Goal: Task Accomplishment & Management: Complete application form

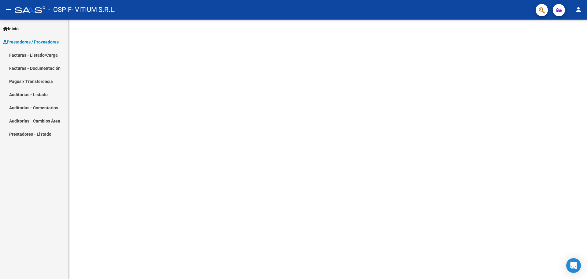
click at [40, 41] on span "Prestadores / Proveedores" at bounding box center [31, 42] width 56 height 7
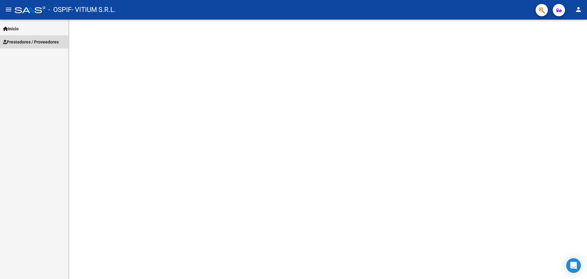
click at [40, 41] on span "Prestadores / Proveedores" at bounding box center [31, 42] width 56 height 7
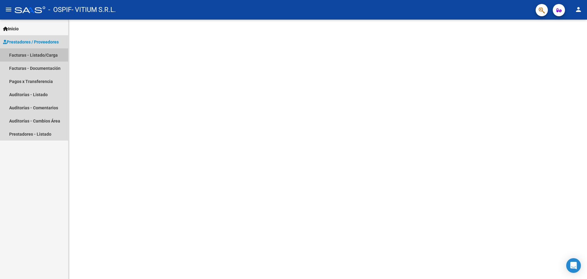
click at [42, 57] on link "Facturas - Listado/Carga" at bounding box center [34, 54] width 68 height 13
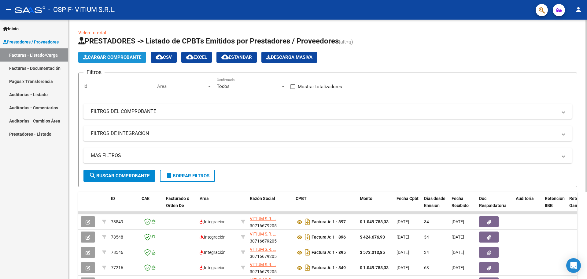
click at [92, 57] on span "Cargar Comprobante" at bounding box center [112, 57] width 58 height 6
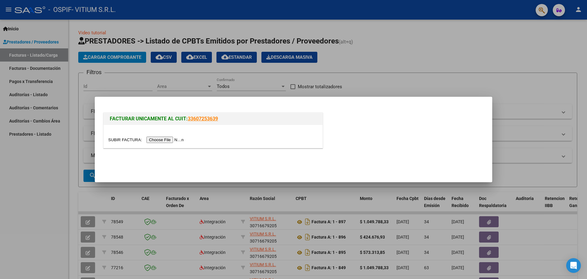
click at [161, 139] on input "file" at bounding box center [146, 139] width 77 height 6
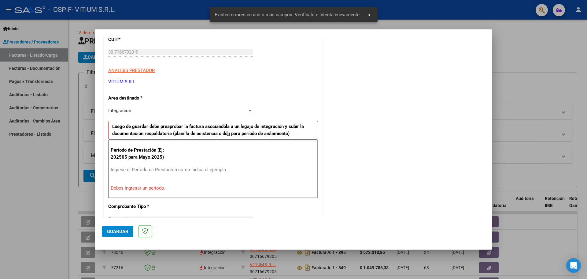
scroll to position [92, 0]
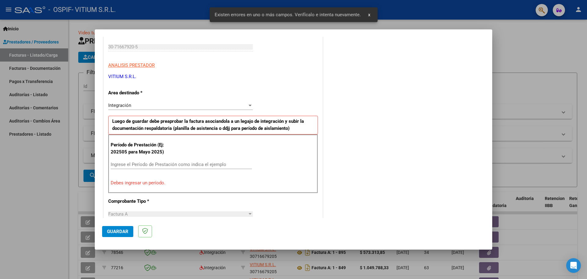
click at [134, 161] on div "Ingrese el Período de Prestación como indica el ejemplo" at bounding box center [181, 164] width 141 height 9
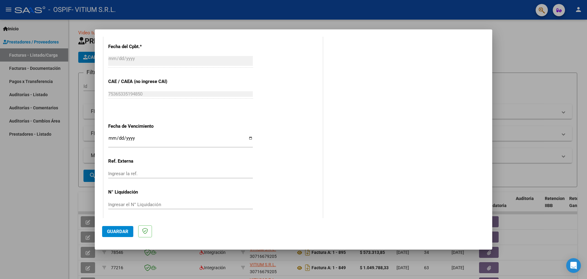
scroll to position [357, 0]
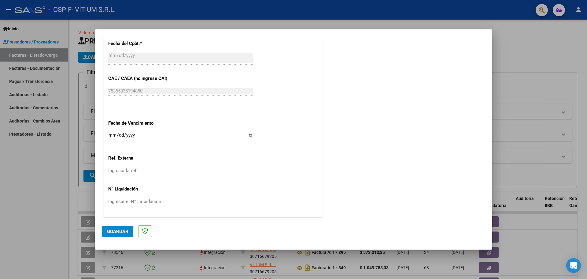
type input "202508"
click at [247, 134] on input "Ingresar la fecha" at bounding box center [180, 137] width 145 height 10
type input "[DATE]"
click at [124, 230] on span "Guardar" at bounding box center [117, 231] width 21 height 6
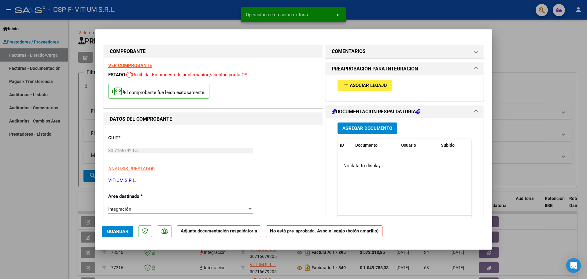
click at [361, 85] on span "Asociar Legajo" at bounding box center [368, 86] width 37 height 6
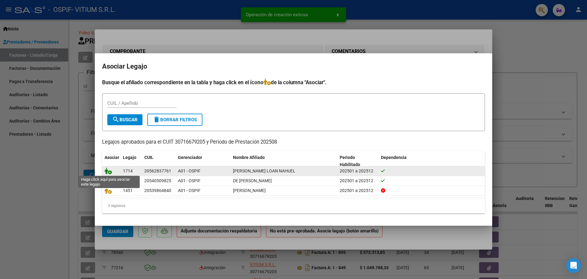
click at [106, 171] on icon at bounding box center [108, 170] width 7 height 7
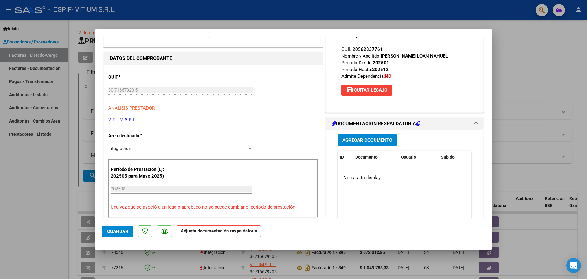
scroll to position [61, 0]
click at [352, 137] on span "Agregar Documento" at bounding box center [367, 140] width 50 height 6
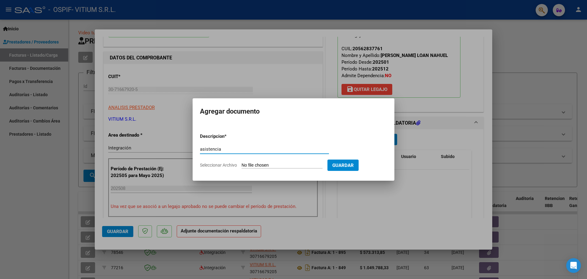
type input "asistencia"
click at [273, 166] on input "Seleccionar Archivo" at bounding box center [282, 165] width 81 height 6
type input "C:\fakepath\ASISTENCIA [PERSON_NAME] LOAN AGOSTO.pdf"
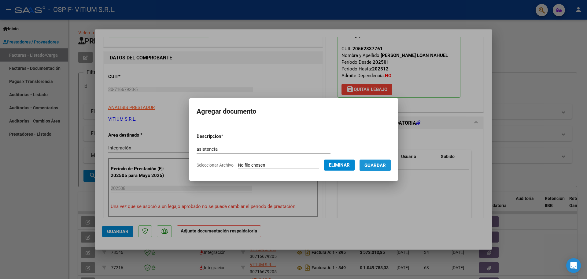
click at [371, 166] on span "Guardar" at bounding box center [374, 165] width 21 height 6
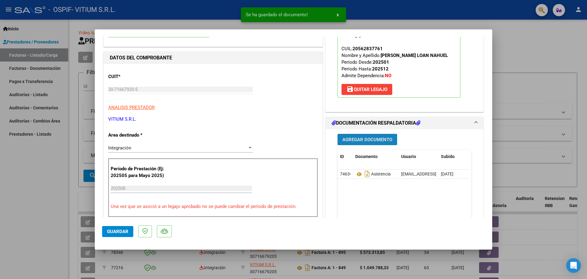
click at [363, 141] on span "Agregar Documento" at bounding box center [367, 140] width 50 height 6
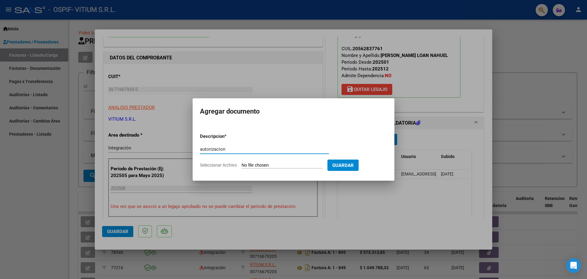
type input "autorizacion"
click at [269, 164] on input "Seleccionar Archivo" at bounding box center [282, 165] width 81 height 6
type input "C:\fakepath\AUT [PERSON_NAME] LOAN.pdf"
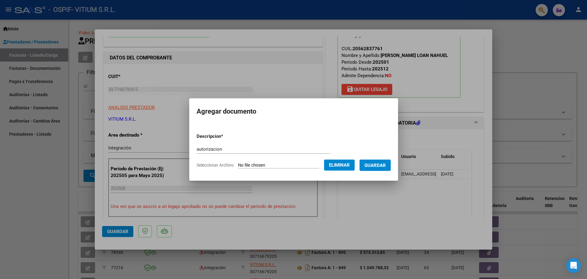
click at [373, 167] on span "Guardar" at bounding box center [374, 165] width 21 height 6
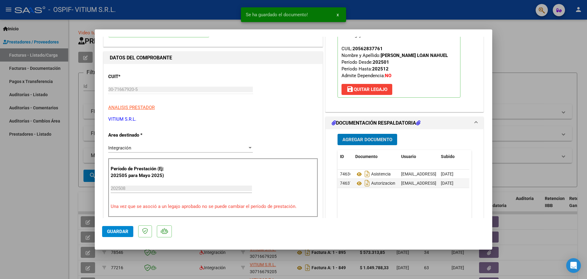
click at [358, 141] on span "Agregar Documento" at bounding box center [367, 140] width 50 height 6
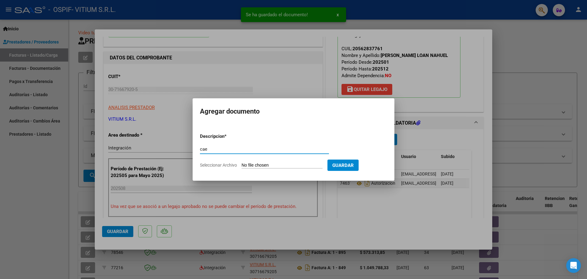
type input "cae"
click at [285, 168] on form "Descripcion * cae Escriba aquí una descripcion Seleccionar Archivo Guardar" at bounding box center [293, 150] width 187 height 45
click at [284, 166] on input "Seleccionar Archivo" at bounding box center [282, 165] width 81 height 6
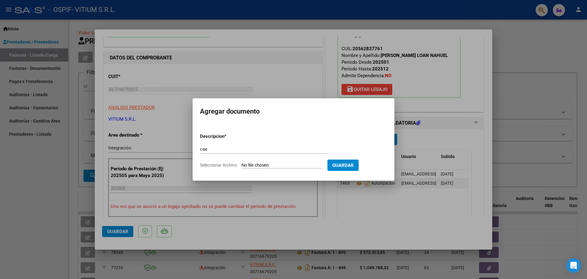
type input "C:\fakepath\cae 939.pdf"
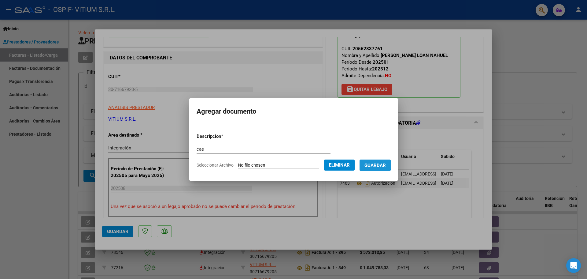
click at [377, 165] on span "Guardar" at bounding box center [374, 165] width 21 height 6
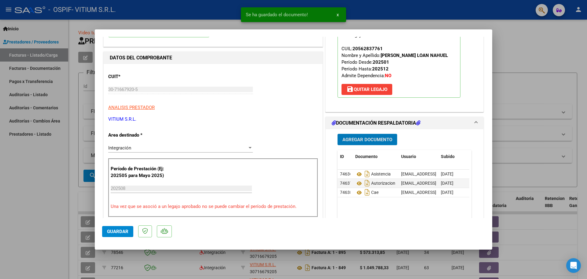
click at [365, 142] on button "Agregar Documento" at bounding box center [368, 139] width 60 height 11
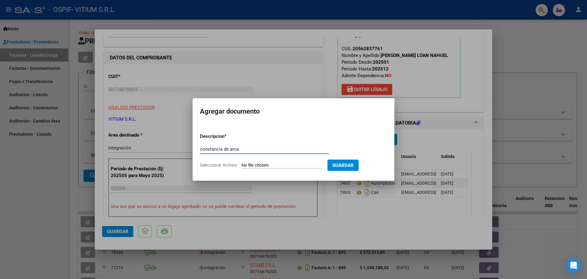
type input "constancia de arca"
click at [260, 166] on input "Seleccionar Archivo" at bounding box center [282, 165] width 81 height 6
type input "C:\fakepath\CONSTANCIA DE ARCA [DATE].pdf"
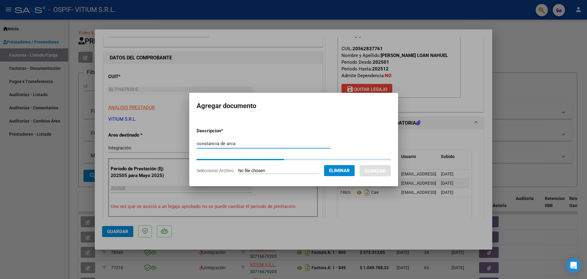
click at [209, 144] on input "constancia de arca" at bounding box center [264, 144] width 134 height 6
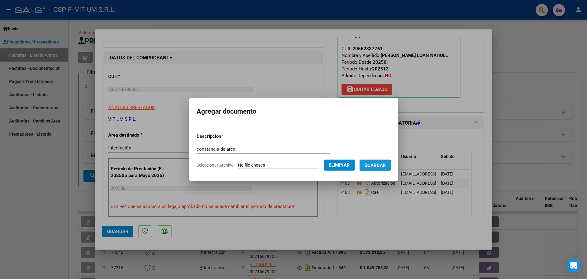
click at [377, 168] on span "Guardar" at bounding box center [374, 165] width 21 height 6
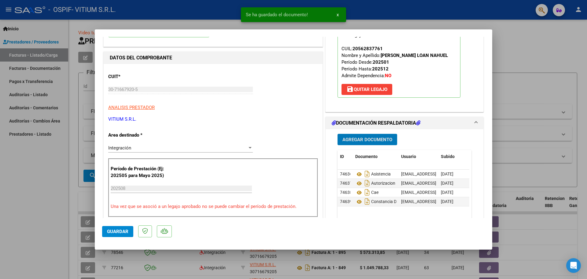
click at [116, 232] on span "Guardar" at bounding box center [117, 231] width 21 height 6
click at [38, 213] on div at bounding box center [293, 139] width 587 height 279
type input "$ 0,00"
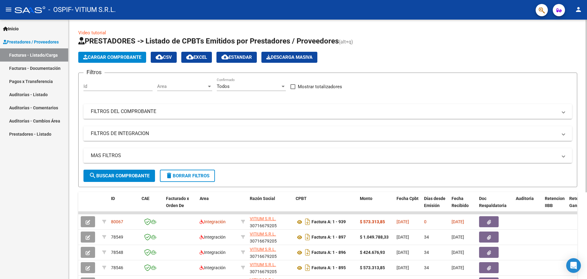
click at [123, 64] on app-list-header "PRESTADORES -> Listado de CPBTs Emitidos por Prestadores / Proveedores (alt+q) …" at bounding box center [327, 111] width 499 height 151
click at [126, 59] on span "Cargar Comprobante" at bounding box center [112, 57] width 58 height 6
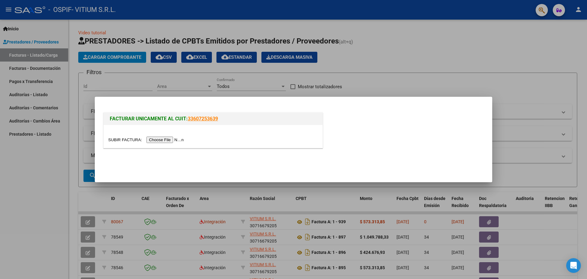
click at [161, 139] on input "file" at bounding box center [146, 139] width 77 height 6
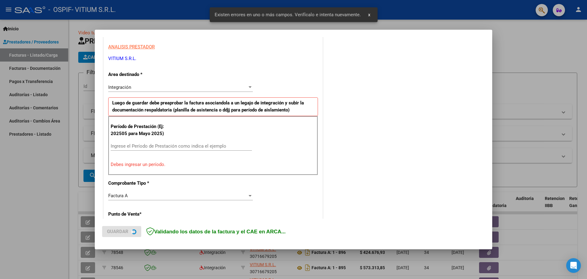
scroll to position [111, 0]
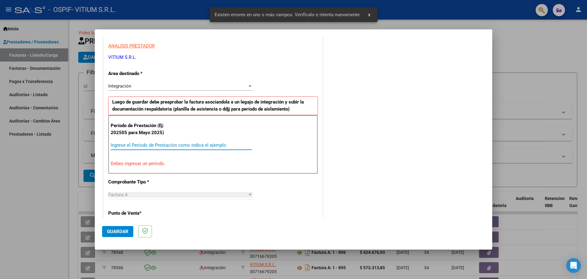
click at [139, 146] on input "Ingrese el Período de Prestación como indica el ejemplo" at bounding box center [181, 145] width 141 height 6
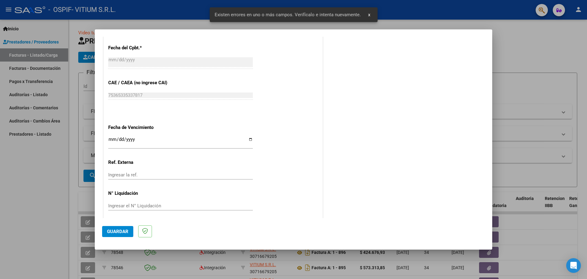
scroll to position [357, 0]
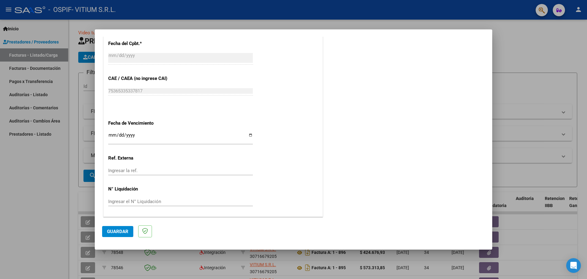
type input "202508"
click at [249, 135] on input "Ingresar la fecha" at bounding box center [180, 137] width 145 height 10
type input "[DATE]"
click at [116, 228] on span "Guardar" at bounding box center [117, 231] width 21 height 6
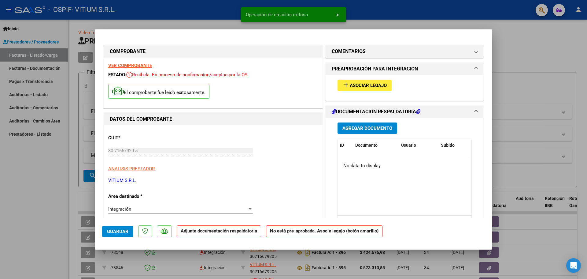
click at [360, 86] on span "Asociar Legajo" at bounding box center [368, 86] width 37 height 6
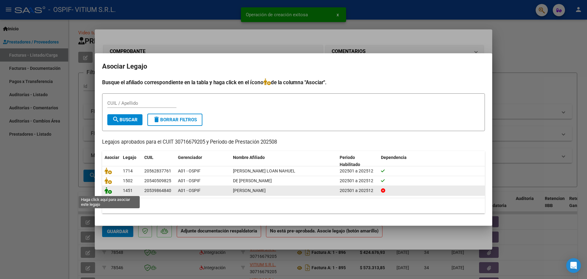
click at [105, 189] on icon at bounding box center [108, 190] width 7 height 7
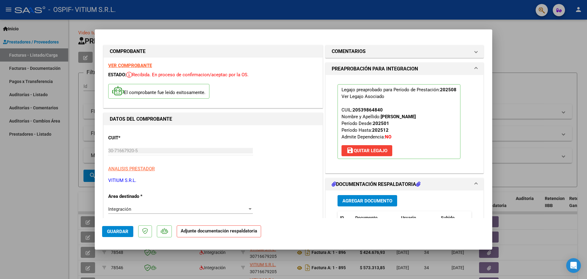
click at [354, 201] on span "Agregar Documento" at bounding box center [367, 201] width 50 height 6
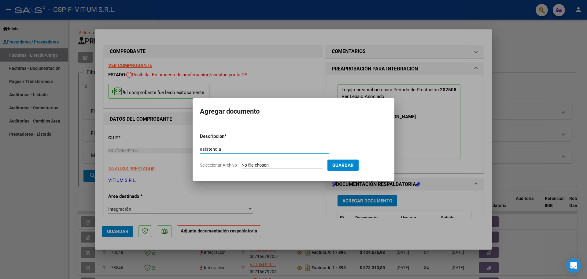
type input "asistencia"
click at [284, 166] on input "Seleccionar Archivo" at bounding box center [282, 165] width 81 height 6
type input "C:\fakepath\asistencia ospif dominguez agosto.pdf"
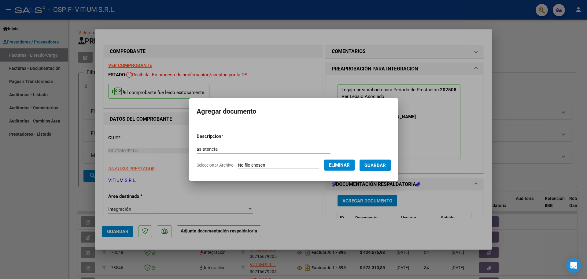
click at [379, 169] on button "Guardar" at bounding box center [375, 164] width 31 height 11
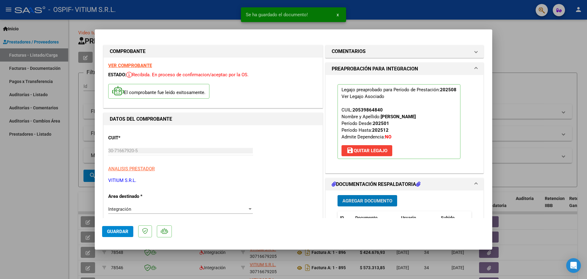
click at [349, 203] on button "Agregar Documento" at bounding box center [368, 200] width 60 height 11
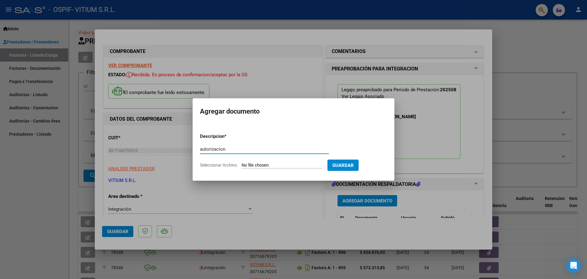
type input "autorizacion"
click at [271, 163] on input "Seleccionar Archivo" at bounding box center [282, 165] width 81 height 6
type input "C:\fakepath\AUT DOMINGUEZ.pdf"
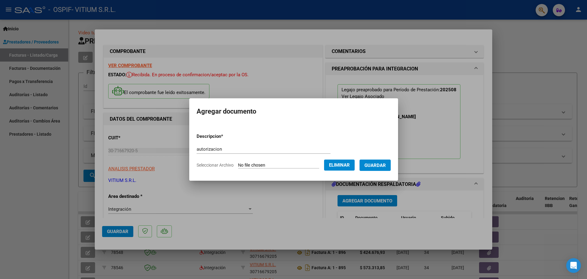
click at [381, 167] on span "Guardar" at bounding box center [374, 165] width 21 height 6
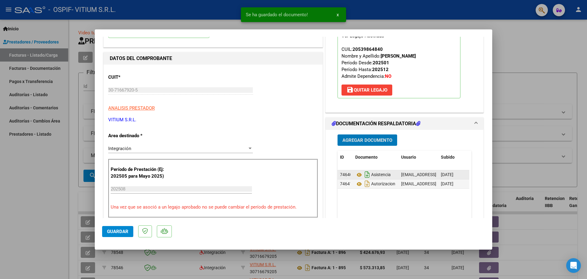
scroll to position [61, 0]
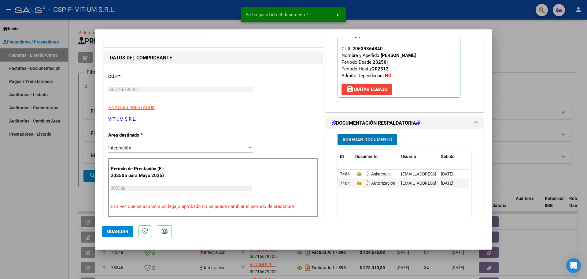
click at [356, 138] on span "Agregar Documento" at bounding box center [367, 140] width 50 height 6
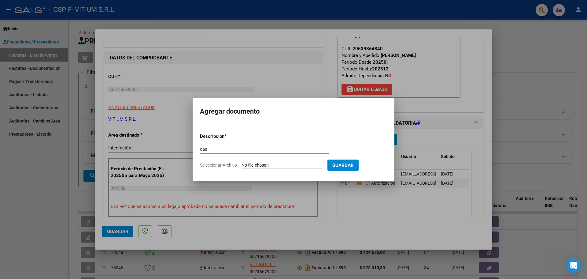
type input "cae"
click at [277, 163] on input "Seleccionar Archivo" at bounding box center [282, 165] width 81 height 6
type input "C:\fakepath\cae 940.pdf"
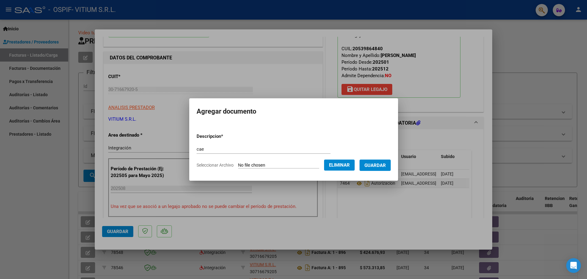
click at [377, 167] on span "Guardar" at bounding box center [374, 165] width 21 height 6
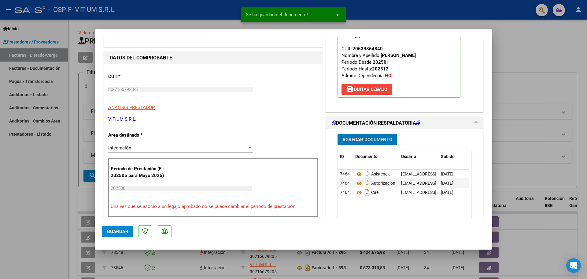
click at [364, 141] on span "Agregar Documento" at bounding box center [367, 140] width 50 height 6
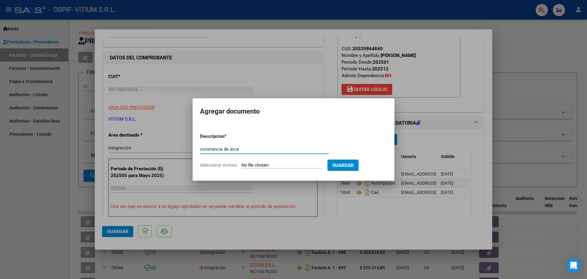
type input "constancia de arca"
click at [265, 166] on input "Seleccionar Archivo" at bounding box center [282, 165] width 81 height 6
type input "C:\fakepath\CONSTANCIA DE ARCA [DATE].pdf"
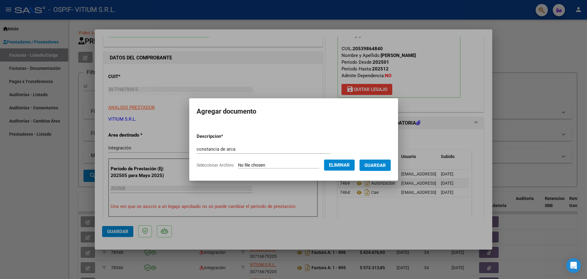
click at [386, 165] on span "Guardar" at bounding box center [374, 165] width 21 height 6
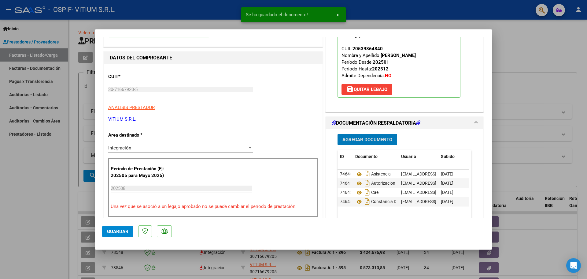
click at [107, 229] on span "Guardar" at bounding box center [117, 231] width 21 height 6
click at [18, 193] on div at bounding box center [293, 139] width 587 height 279
type input "$ 0,00"
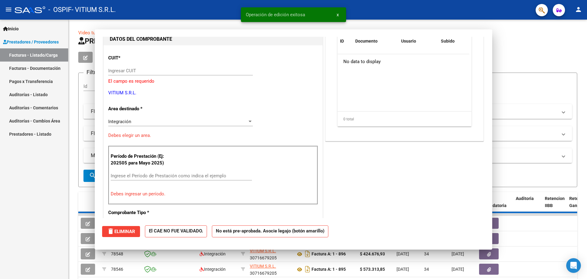
scroll to position [65, 0]
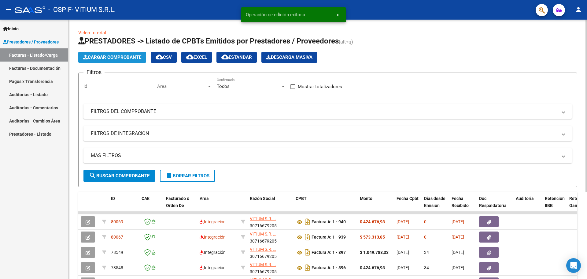
click at [129, 57] on span "Cargar Comprobante" at bounding box center [112, 57] width 58 height 6
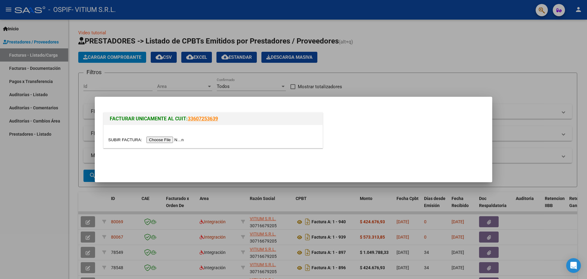
click at [176, 135] on div at bounding box center [213, 136] width 219 height 23
click at [176, 136] on input "file" at bounding box center [146, 139] width 77 height 6
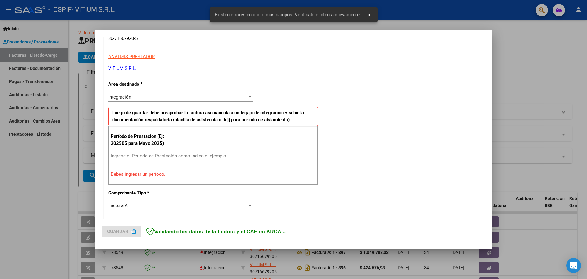
scroll to position [111, 0]
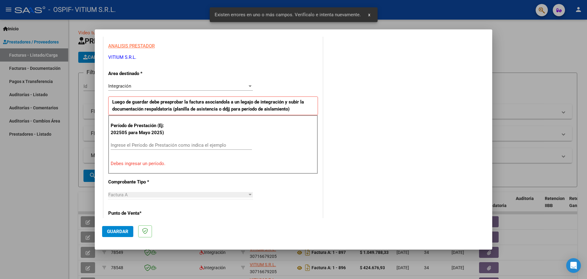
click at [141, 141] on div "Ingrese el Período de Prestación como indica el ejemplo" at bounding box center [181, 144] width 141 height 9
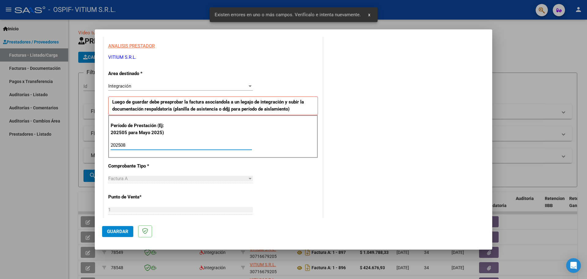
type input "202508"
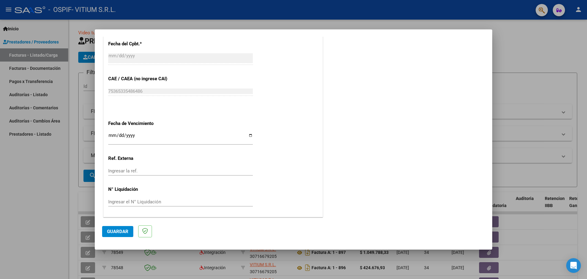
scroll to position [357, 0]
click at [250, 134] on input "Ingresar la fecha" at bounding box center [180, 137] width 145 height 10
type input "[DATE]"
click at [117, 230] on span "Guardar" at bounding box center [117, 231] width 21 height 6
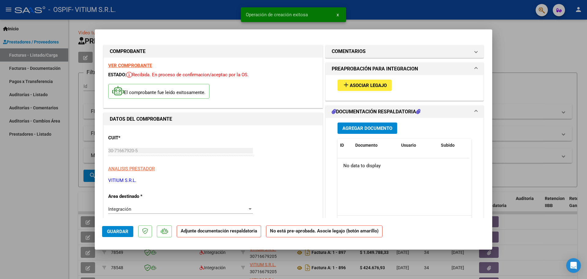
click at [357, 89] on button "add Asociar Legajo" at bounding box center [365, 84] width 54 height 11
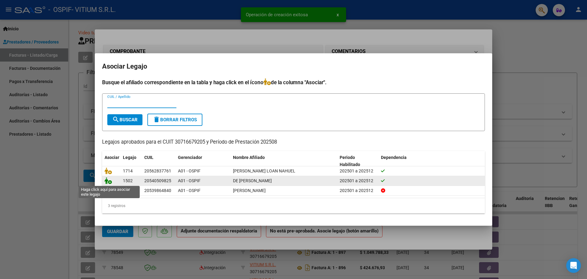
click at [109, 179] on icon at bounding box center [108, 180] width 7 height 7
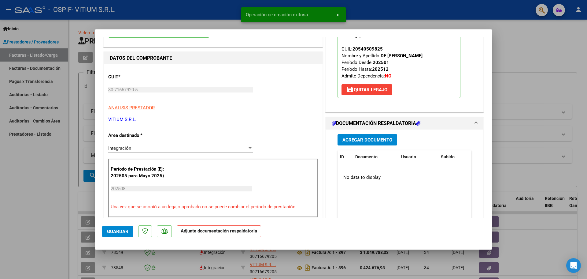
scroll to position [61, 0]
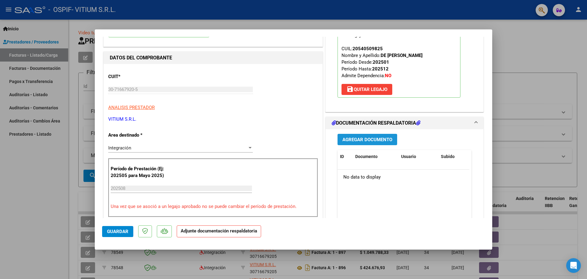
click at [362, 137] on span "Agregar Documento" at bounding box center [367, 140] width 50 height 6
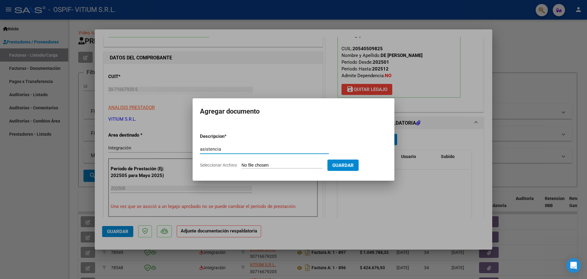
type input "asistencia"
click at [282, 166] on input "Seleccionar Archivo" at bounding box center [282, 165] width 81 height 6
type input "C:\fakepath\ASISTENCIA DE AMELLER AGOSTO.pdf"
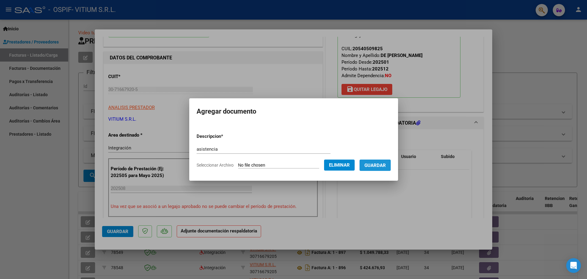
click at [378, 169] on button "Guardar" at bounding box center [375, 164] width 31 height 11
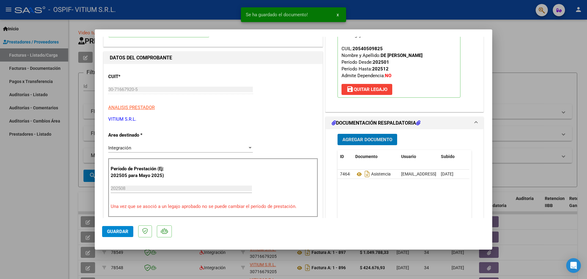
click at [361, 140] on span "Agregar Documento" at bounding box center [367, 140] width 50 height 6
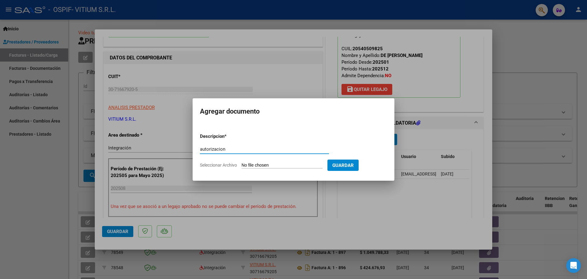
type input "autorizacion"
click at [290, 167] on input "Seleccionar Archivo" at bounding box center [282, 165] width 81 height 6
type input "C:\fakepath\AUT DE AMELLER.pdf"
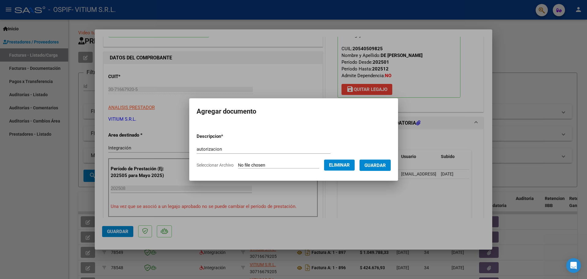
click at [386, 166] on span "Guardar" at bounding box center [374, 165] width 21 height 6
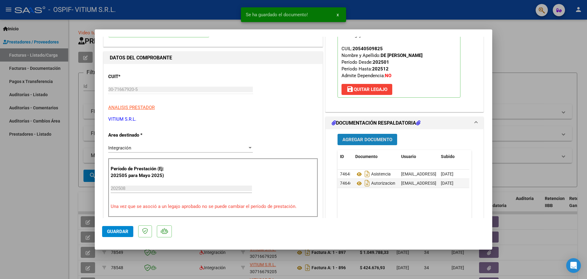
click at [365, 141] on span "Agregar Documento" at bounding box center [367, 140] width 50 height 6
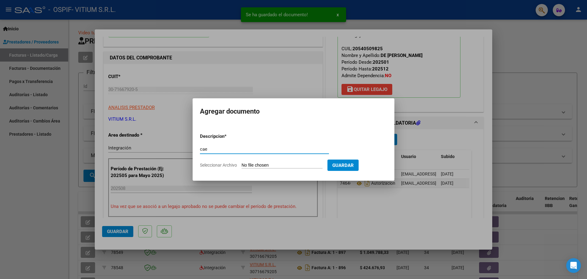
type input "cae"
click at [273, 163] on input "Seleccionar Archivo" at bounding box center [282, 165] width 81 height 6
type input "C:\fakepath\cae 941.pdf"
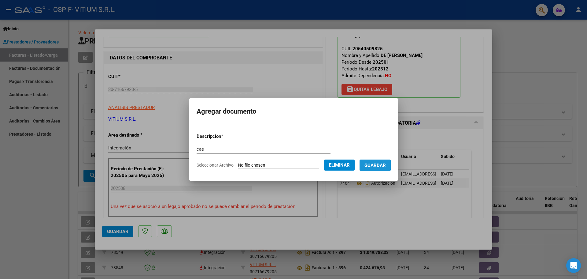
click at [375, 165] on span "Guardar" at bounding box center [374, 165] width 21 height 6
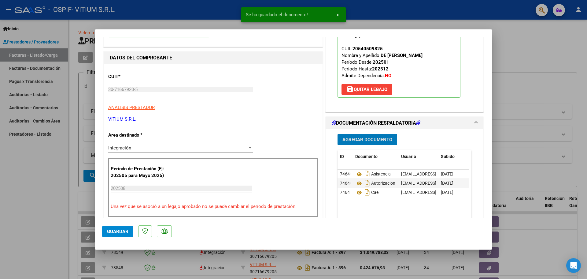
click at [361, 137] on span "Agregar Documento" at bounding box center [367, 140] width 50 height 6
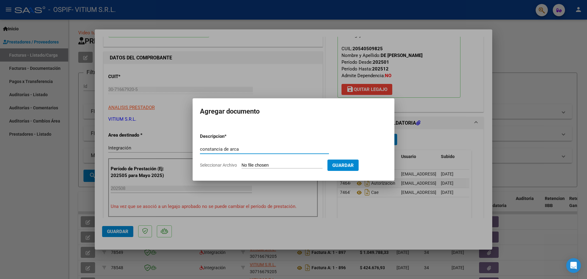
type input "constancia de arca"
click at [261, 161] on form "Descripcion * constancia de arca Escriba aquí una descripcion Seleccionar Archi…" at bounding box center [293, 150] width 187 height 45
click at [260, 162] on input "Seleccionar Archivo" at bounding box center [282, 165] width 81 height 6
type input "C:\fakepath\CONSTANCIA DE ARCA [DATE].pdf"
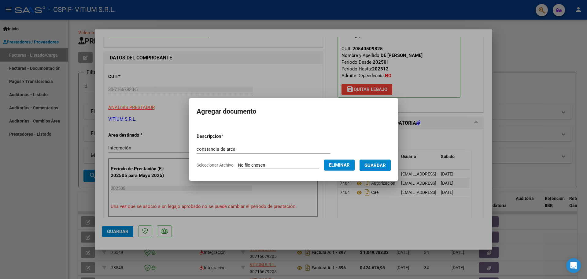
click at [381, 168] on button "Guardar" at bounding box center [375, 164] width 31 height 11
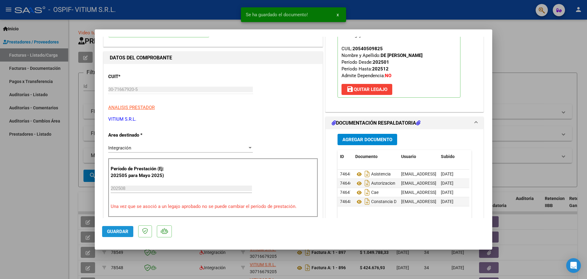
click at [117, 231] on span "Guardar" at bounding box center [117, 231] width 21 height 6
click at [66, 185] on div at bounding box center [293, 139] width 587 height 279
type input "$ 0,00"
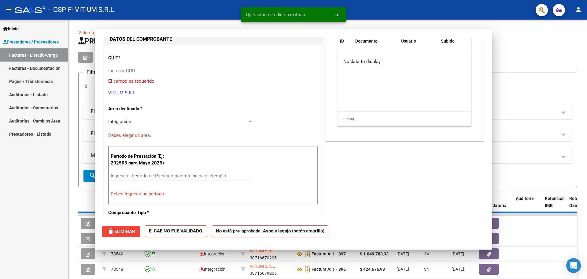
scroll to position [65, 0]
